Goal: Communication & Community: Answer question/provide support

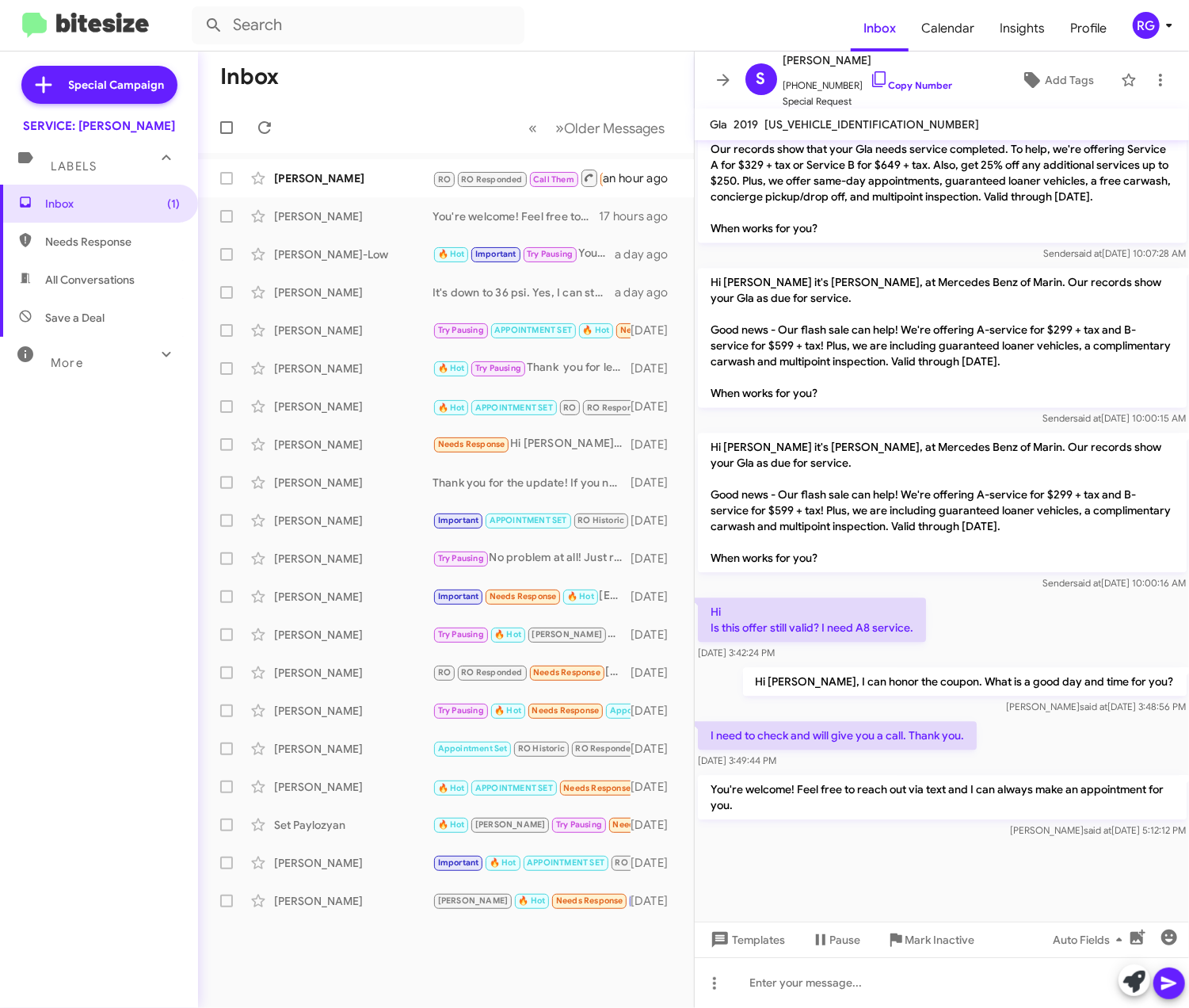
click at [337, 162] on div "[PERSON_NAME] RO RO Responded Call Them Needs Response Requested Advisor Assist…" at bounding box center [446, 178] width 471 height 31
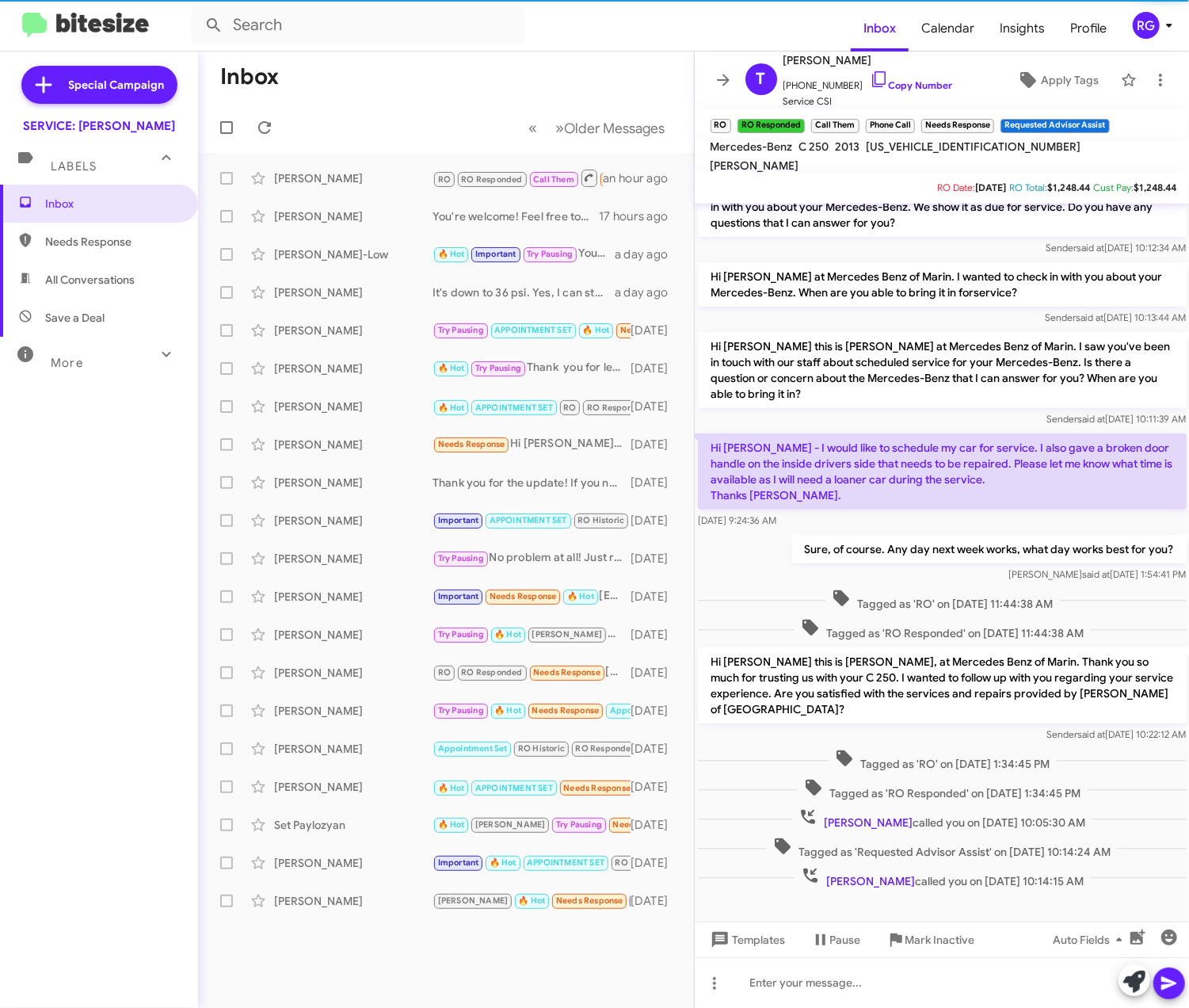
scroll to position [265, 0]
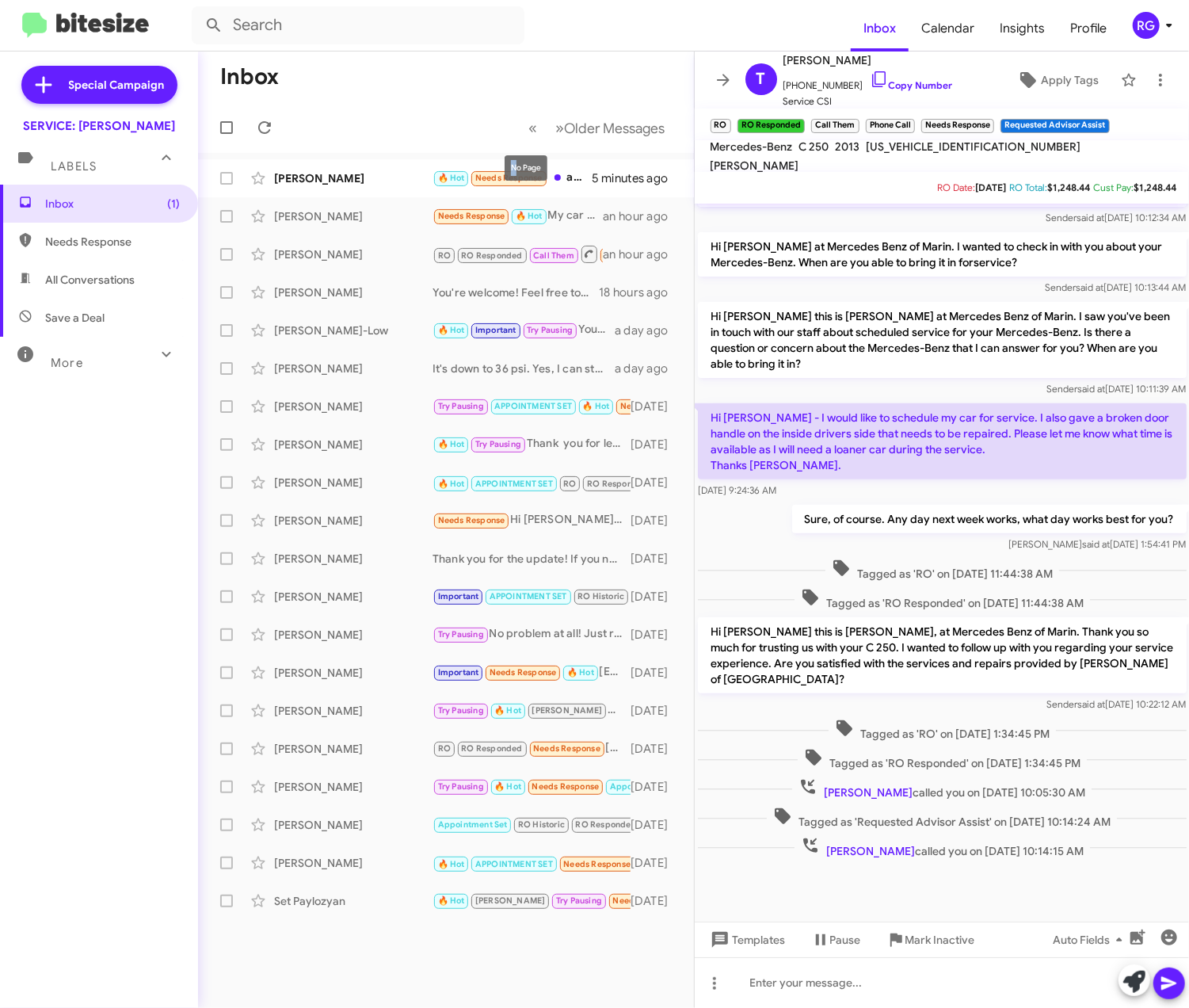
click at [517, 165] on div "No Page" at bounding box center [527, 168] width 43 height 25
drag, startPoint x: 517, startPoint y: 165, endPoint x: 362, endPoint y: 190, distance: 157.0
click at [366, 190] on div "[PERSON_NAME] 🔥 Hot Needs Response addendum-- would there be slot on service ca…" at bounding box center [446, 178] width 471 height 31
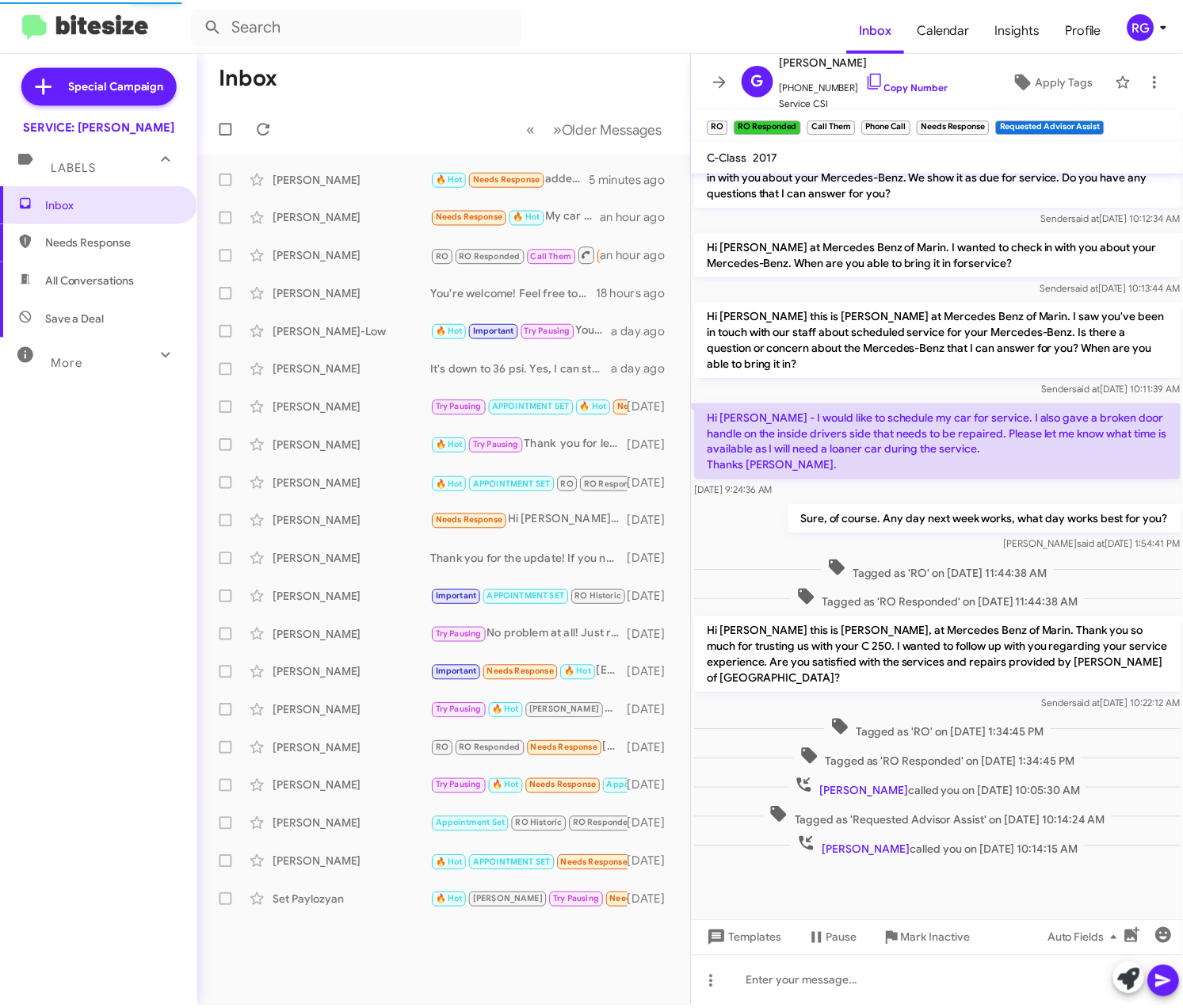
scroll to position [42, 0]
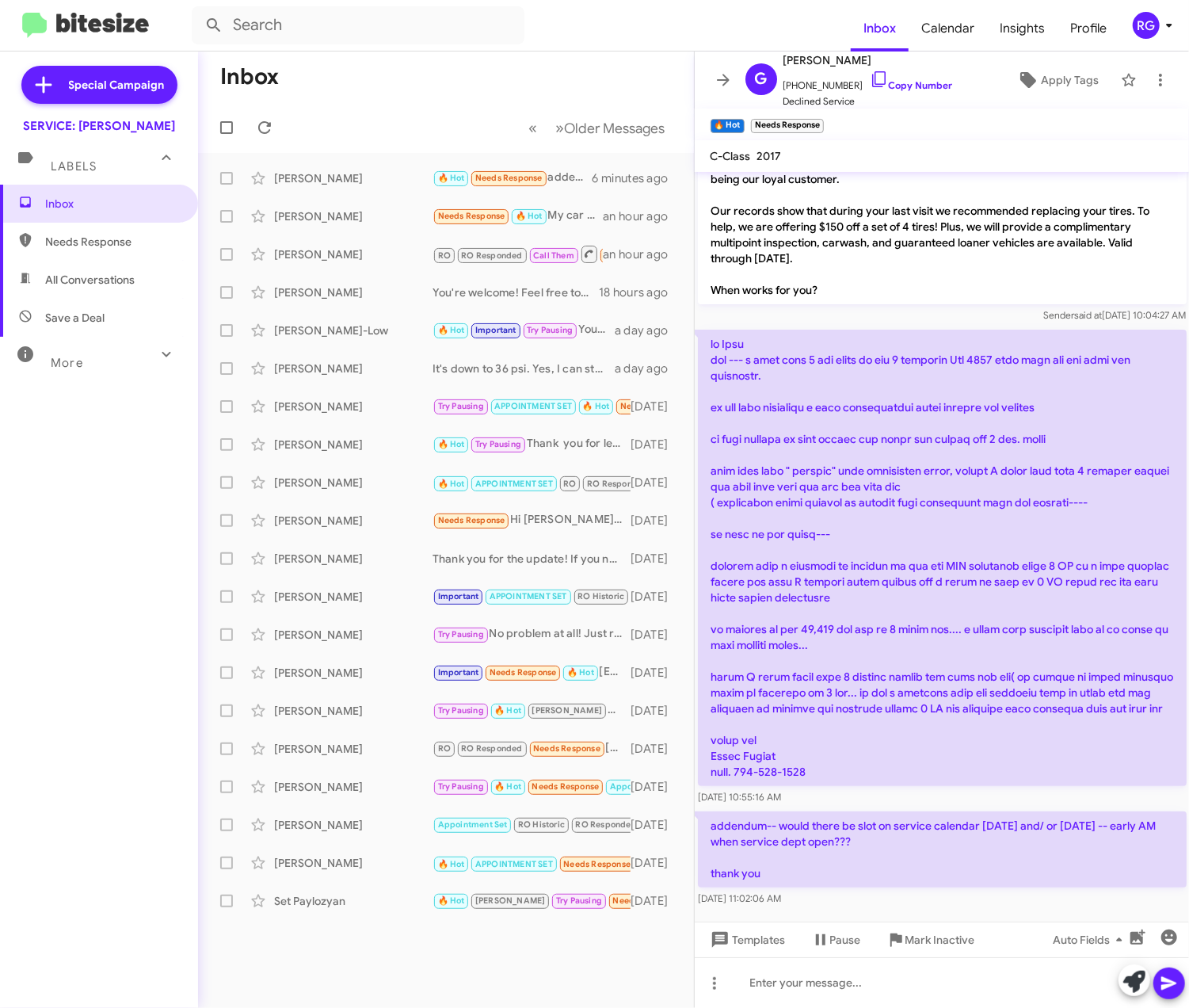
drag, startPoint x: 806, startPoint y: 869, endPoint x: 698, endPoint y: 323, distance: 556.6
click at [698, 323] on div "Hi [PERSON_NAME] it's [PERSON_NAME], Manager at Mercedes Benz of Marin. Thanks …" at bounding box center [942, 527] width 495 height 764
drag, startPoint x: 698, startPoint y: 323, endPoint x: 736, endPoint y: 337, distance: 40.5
copy div "hi [PERSON_NAME] yes --- i need only 2 new tires as had 2 replaced [DATE] when …"
